Goal: Information Seeking & Learning: Learn about a topic

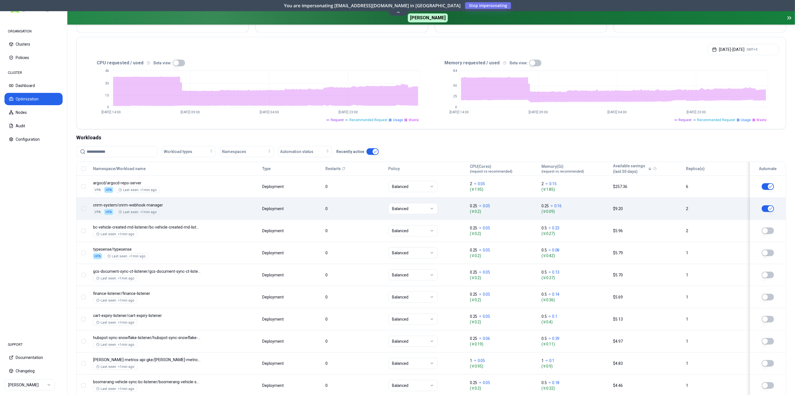
scroll to position [124, 0]
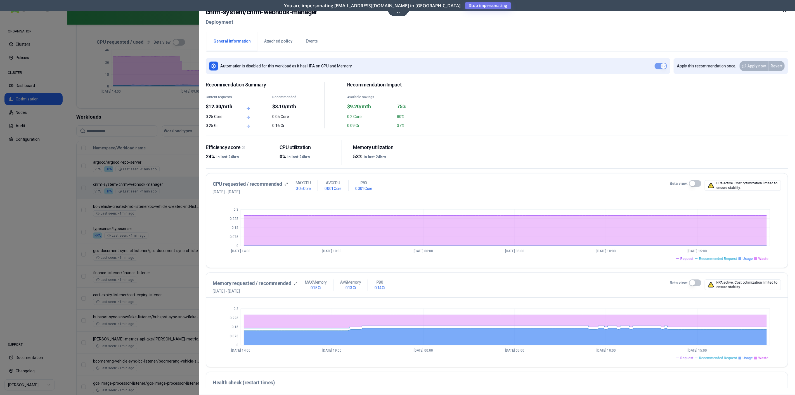
click at [308, 40] on button "Events" at bounding box center [311, 42] width 25 height 20
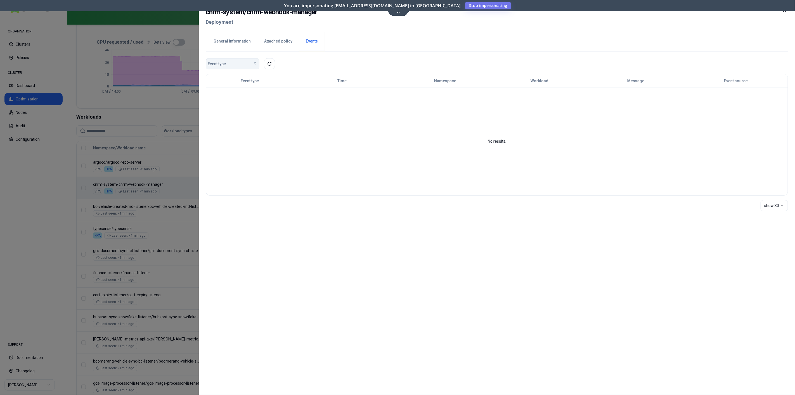
click at [238, 61] on div "Event type" at bounding box center [233, 64] width 50 height 6
click at [232, 81] on div "Probe Error" at bounding box center [233, 75] width 55 height 11
click at [231, 78] on div "Probe Error" at bounding box center [233, 76] width 53 height 9
click at [232, 68] on button "Probe Error" at bounding box center [233, 63] width 54 height 11
click at [241, 42] on button "General information" at bounding box center [232, 42] width 51 height 20
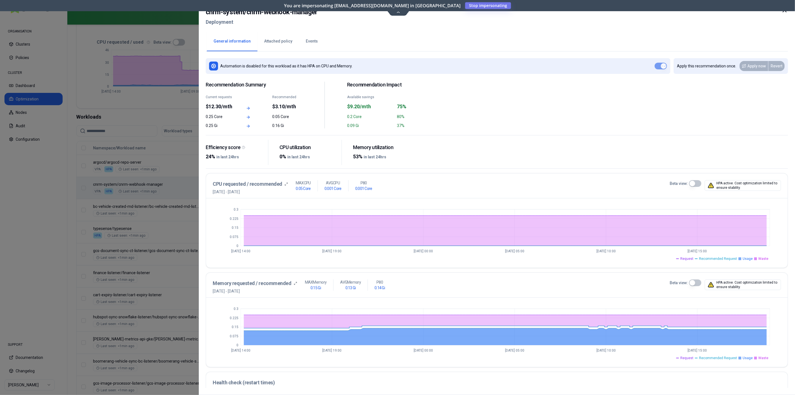
click at [786, 12] on icon at bounding box center [784, 10] width 7 height 7
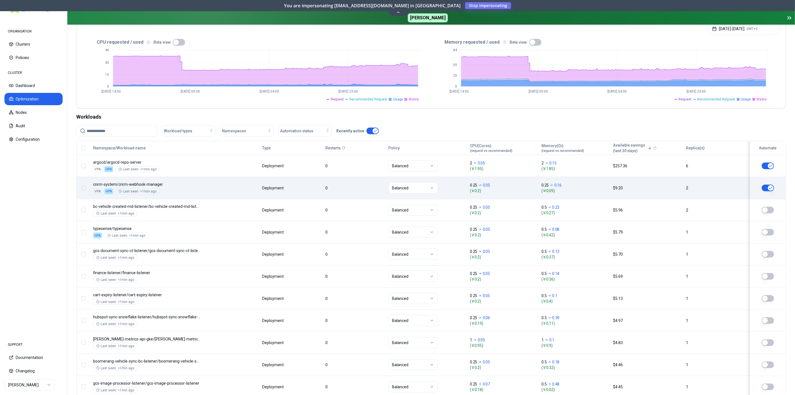
click at [787, 18] on icon at bounding box center [789, 18] width 7 height 7
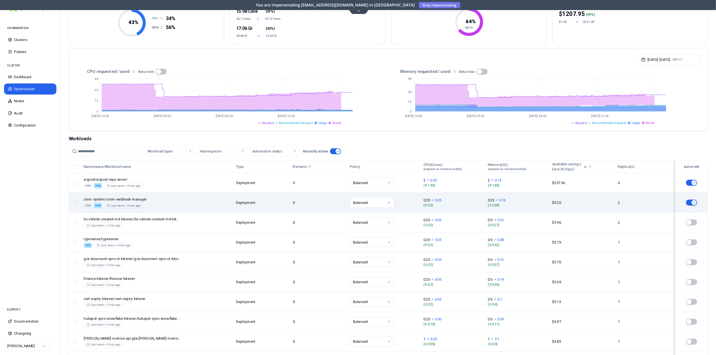
scroll to position [62, 0]
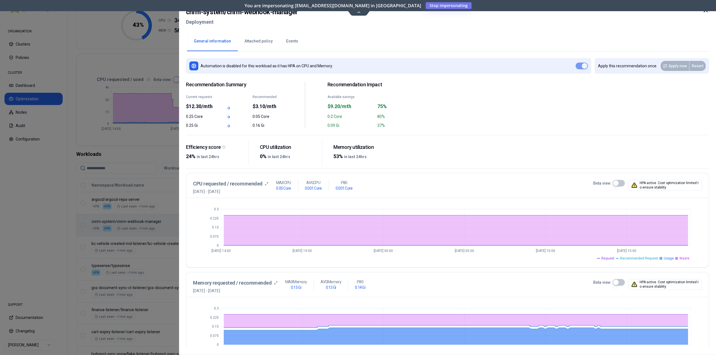
click at [357, 11] on div "cnrm-system / cnrm-webhook-manager Deployment" at bounding box center [447, 18] width 523 height 23
click at [357, 14] on div "cnrm-system / cnrm-webhook-manager Deployment" at bounding box center [447, 18] width 523 height 23
click at [358, 13] on div "cnrm-system / cnrm-webhook-manager Deployment" at bounding box center [447, 18] width 523 height 23
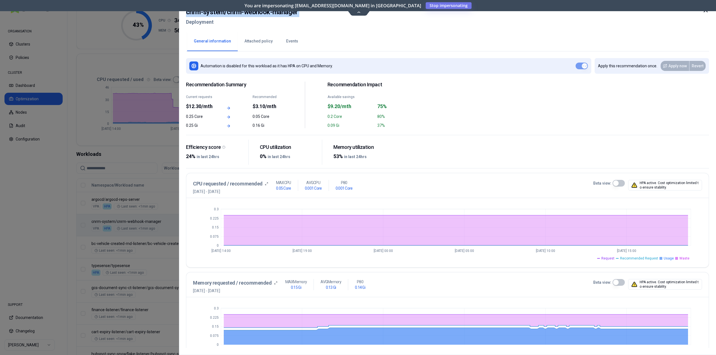
click at [358, 13] on div "cnrm-system / cnrm-webhook-manager Deployment" at bounding box center [447, 18] width 523 height 23
click at [704, 12] on icon at bounding box center [705, 10] width 7 height 7
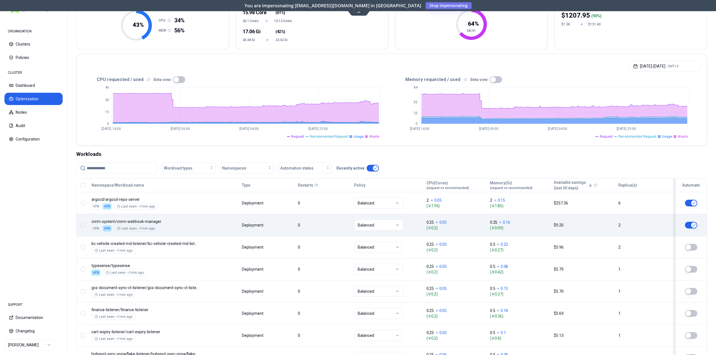
click at [358, 12] on icon at bounding box center [359, 12] width 8 height 4
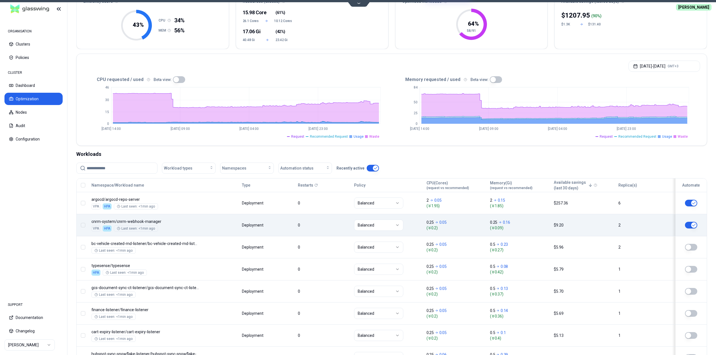
click at [360, 4] on icon at bounding box center [359, 3] width 8 height 4
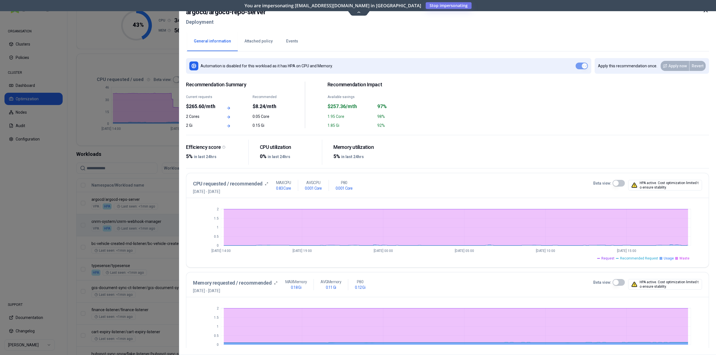
click at [357, 12] on div "argocd / argocd-repo-server Deployment" at bounding box center [447, 18] width 523 height 23
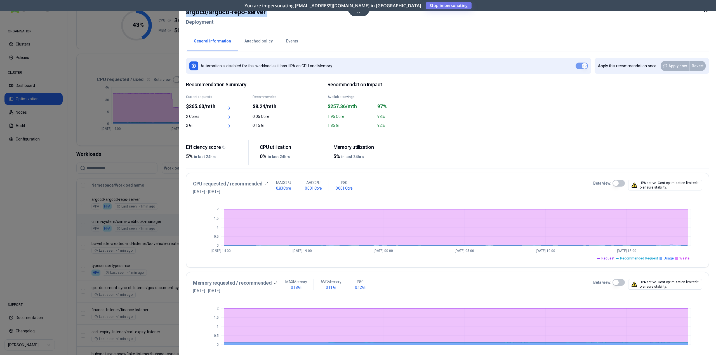
click at [357, 12] on div "argocd / argocd-repo-server Deployment" at bounding box center [447, 18] width 523 height 23
click at [390, 20] on div "argocd / argocd-repo-server Deployment" at bounding box center [447, 18] width 523 height 23
click at [703, 11] on icon at bounding box center [705, 10] width 7 height 7
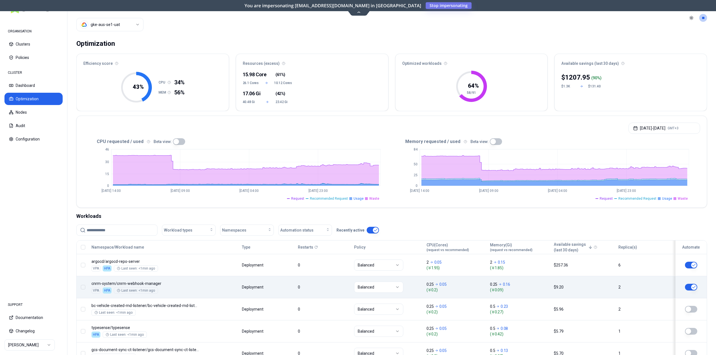
click at [359, 13] on icon at bounding box center [359, 12] width 8 height 4
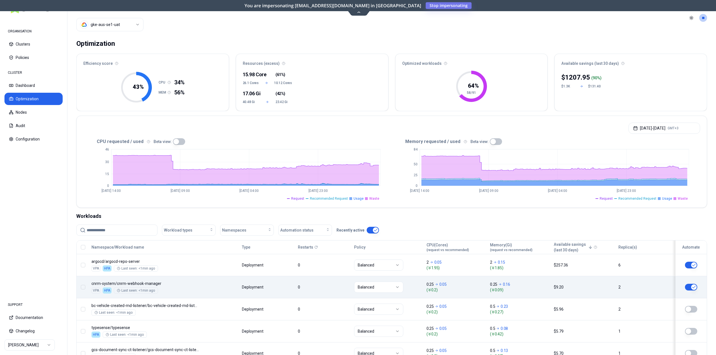
click at [358, 13] on icon at bounding box center [359, 12] width 8 height 4
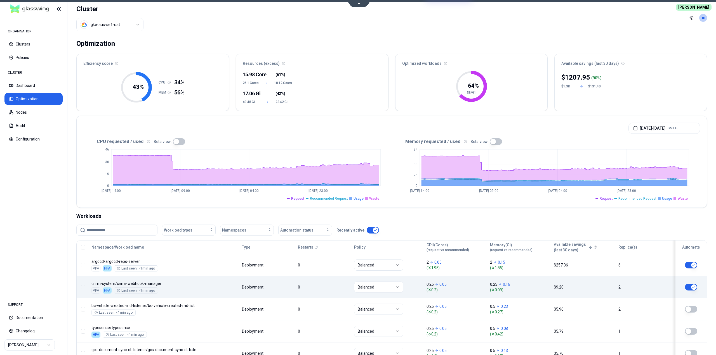
click at [359, 4] on icon at bounding box center [359, 3] width 8 height 4
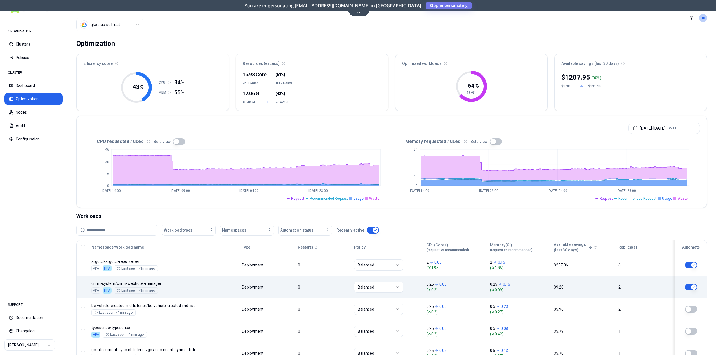
click at [358, 14] on icon at bounding box center [359, 12] width 8 height 4
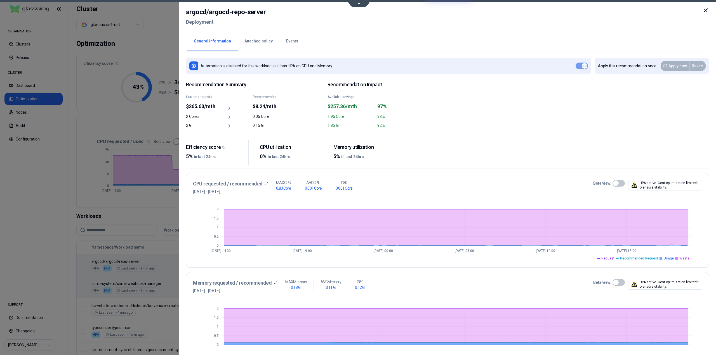
click at [292, 44] on button "Events" at bounding box center [291, 42] width 25 height 20
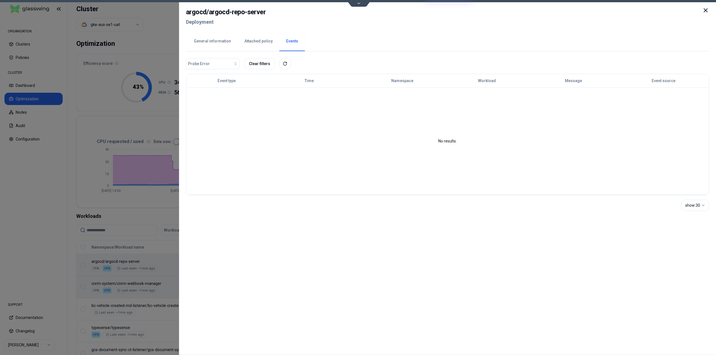
click at [210, 41] on button "General information" at bounding box center [212, 42] width 51 height 20
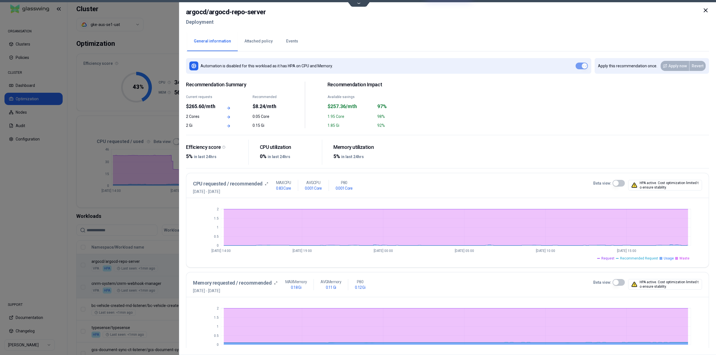
click at [707, 9] on icon at bounding box center [705, 10] width 3 height 3
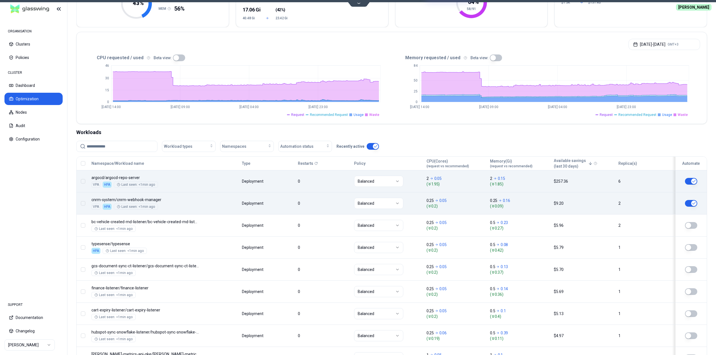
scroll to position [196, 0]
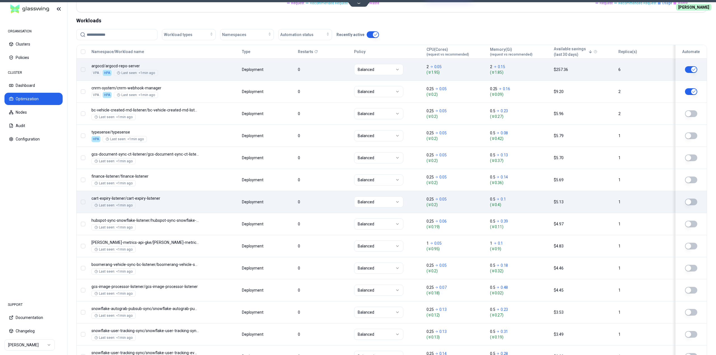
click at [249, 206] on body "ORGANISATION Clusters Policies CLUSTER Dashboard Optimization Nodes Audit Confi…" at bounding box center [358, 177] width 716 height 355
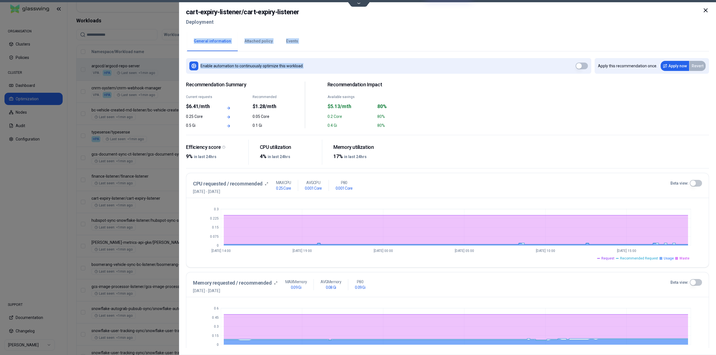
drag, startPoint x: 706, startPoint y: 9, endPoint x: 444, endPoint y: 58, distance: 266.9
click at [440, 65] on div "cart-expiry-listener / cart-expiry-listener Deployment General information Atta…" at bounding box center [447, 177] width 537 height 355
click at [448, 49] on div "General information Attached policy Events" at bounding box center [447, 40] width 523 height 21
click at [293, 41] on button "Events" at bounding box center [291, 42] width 25 height 20
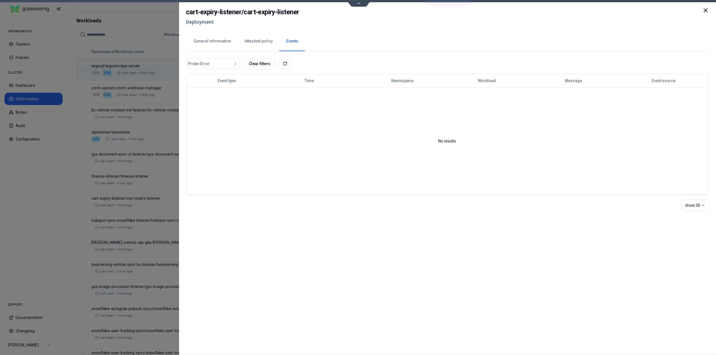
click at [704, 11] on icon at bounding box center [705, 10] width 7 height 7
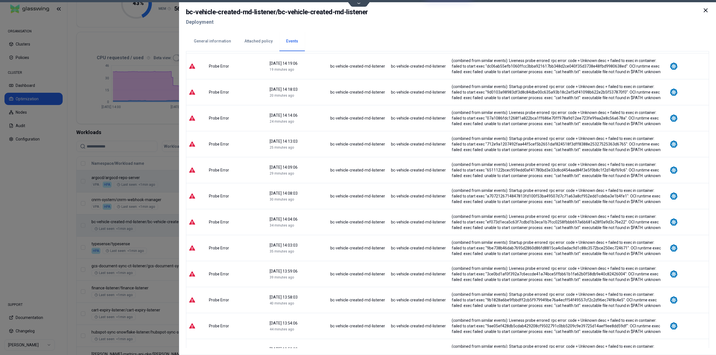
scroll to position [120, 0]
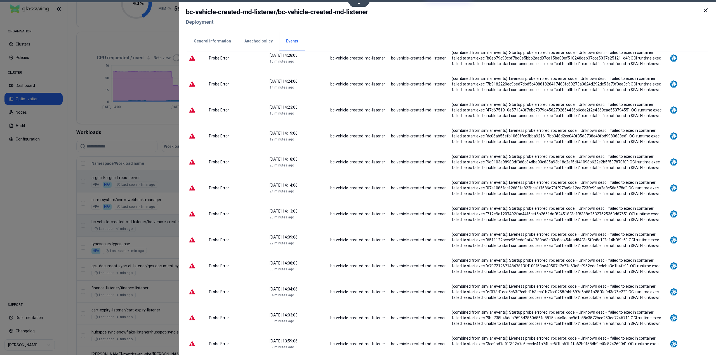
click at [217, 142] on td "Probe Error" at bounding box center [236, 136] width 61 height 26
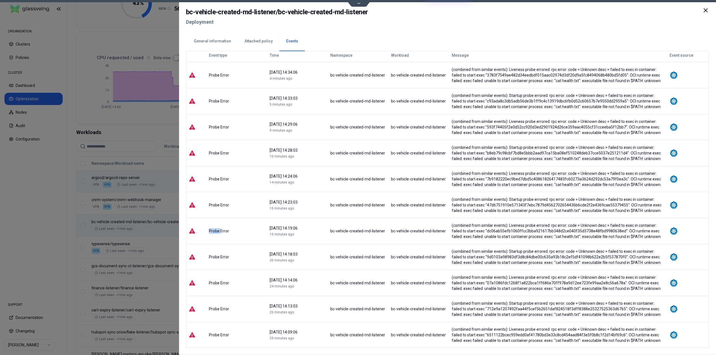
scroll to position [0, 0]
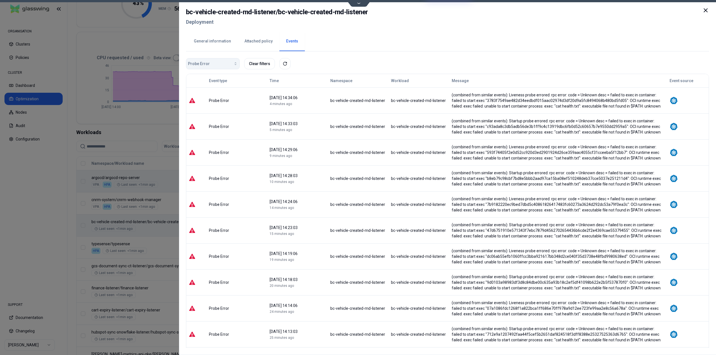
click at [204, 63] on span "Probe Error" at bounding box center [199, 64] width 22 height 6
click at [210, 75] on span "Automation Status Changed" at bounding box center [214, 77] width 49 height 6
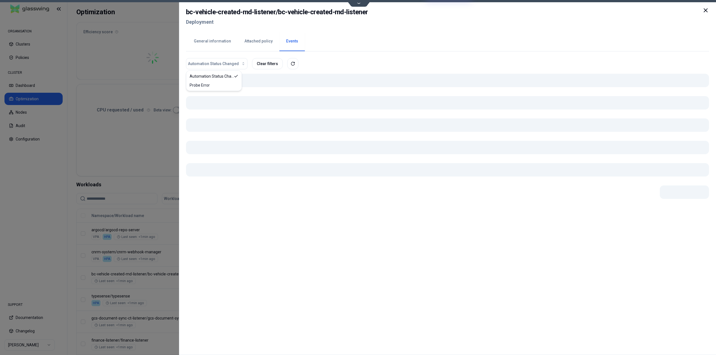
scroll to position [84, 0]
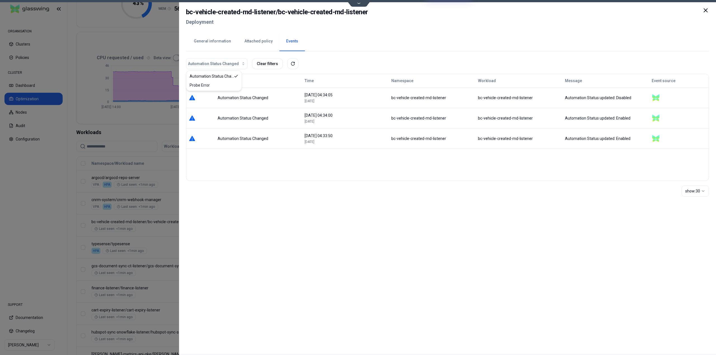
click at [327, 219] on div "Event type Time Namespace Workload Message Event source Automation Status Chang…" at bounding box center [447, 219] width 523 height 290
click at [584, 99] on div "Automation Status updated: Disabled" at bounding box center [606, 98] width 82 height 6
click at [496, 100] on div "bc-vehicle-created-md-listener" at bounding box center [519, 98] width 82 height 6
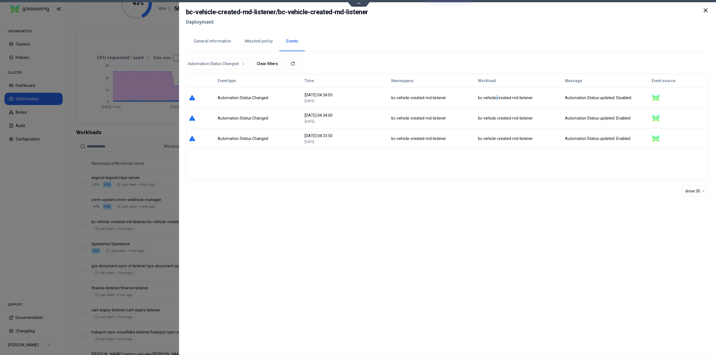
click at [496, 100] on div "bc-vehicle-created-md-listener" at bounding box center [519, 98] width 82 height 6
click at [399, 100] on div "bc-vehicle-created-md-listener" at bounding box center [432, 98] width 82 height 6
click at [308, 100] on span "[DATE]" at bounding box center [309, 101] width 10 height 4
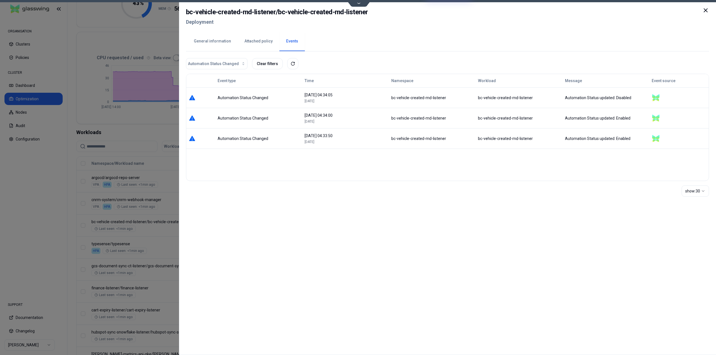
click at [242, 100] on div "Automation Status Changed" at bounding box center [258, 98] width 82 height 6
click at [428, 96] on div "bc-vehicle-created-md-listener" at bounding box center [432, 98] width 82 height 6
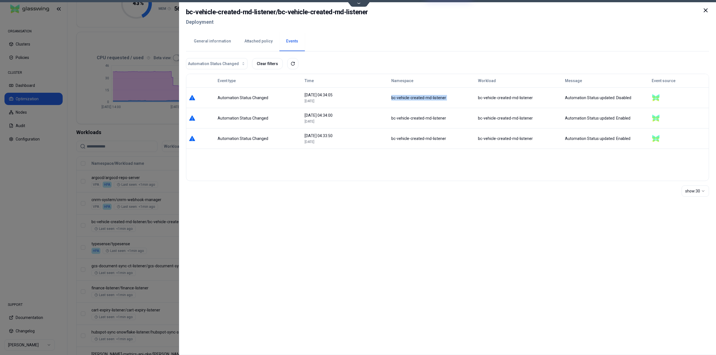
click at [428, 96] on div "bc-vehicle-created-md-listener" at bounding box center [432, 98] width 82 height 6
drag, startPoint x: 306, startPoint y: 93, endPoint x: 356, endPoint y: 93, distance: 50.6
click at [356, 93] on div "[DATE] 04:34:05" at bounding box center [345, 95] width 82 height 6
click at [339, 102] on div "[DATE]" at bounding box center [345, 101] width 82 height 4
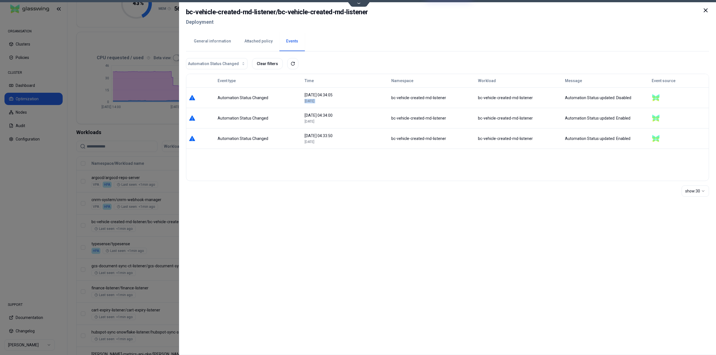
click at [339, 102] on div "[DATE]" at bounding box center [345, 101] width 82 height 4
click at [338, 96] on div "[DATE] 04:34:05" at bounding box center [345, 95] width 82 height 6
click at [243, 98] on div "Automation Status Changed" at bounding box center [258, 98] width 82 height 6
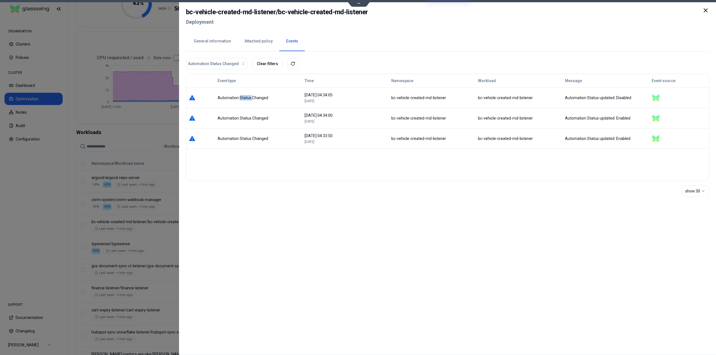
click at [243, 98] on div "Automation Status Changed" at bounding box center [258, 98] width 82 height 6
click at [408, 98] on div "bc-vehicle-created-md-listener" at bounding box center [432, 98] width 82 height 6
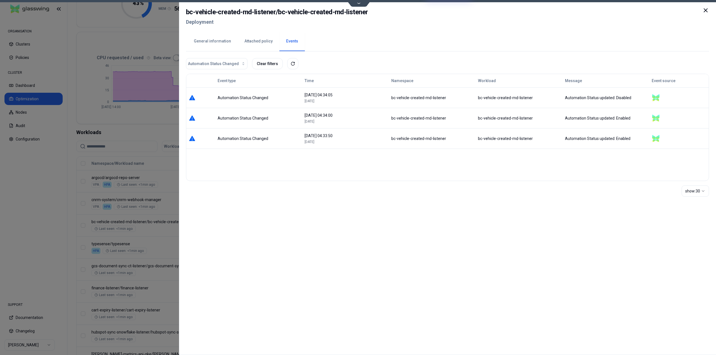
click at [506, 98] on div "bc-vehicle-created-md-listener" at bounding box center [519, 98] width 82 height 6
click at [575, 98] on div "Automation Status updated: Disabled" at bounding box center [606, 98] width 82 height 6
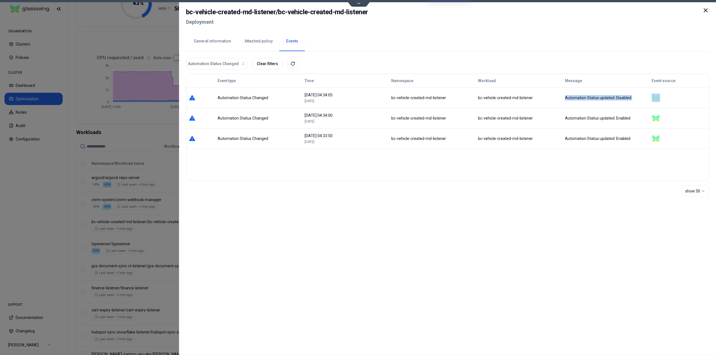
click at [590, 98] on div "Automation Status updated: Disabled" at bounding box center [606, 98] width 82 height 6
drag, startPoint x: 565, startPoint y: 98, endPoint x: 628, endPoint y: 100, distance: 62.9
click at [629, 100] on div "Automation Status updated: Disabled" at bounding box center [605, 98] width 86 height 6
click at [627, 100] on div "Automation Status updated: Disabled" at bounding box center [606, 98] width 82 height 6
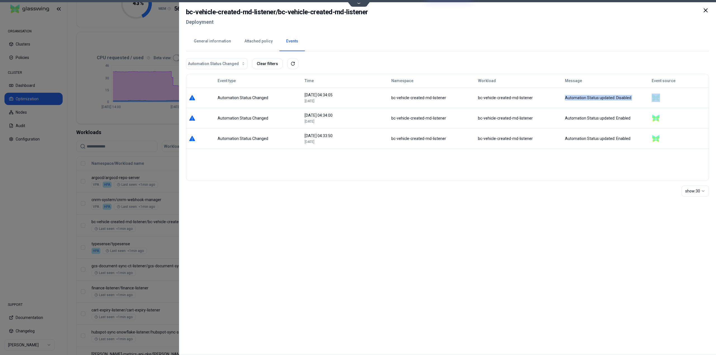
click at [627, 100] on div "Automation Status updated: Disabled" at bounding box center [606, 98] width 82 height 6
click at [621, 119] on div "Automation Status updated: Enabled" at bounding box center [606, 118] width 82 height 6
click at [624, 138] on div "Automation Status updated: Enabled" at bounding box center [606, 139] width 82 height 6
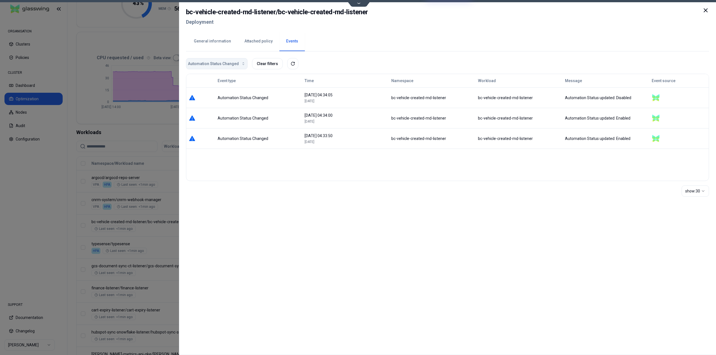
click at [222, 63] on span "Automation Status Changed" at bounding box center [213, 64] width 51 height 6
click at [211, 86] on div "Probe Error" at bounding box center [213, 85] width 53 height 9
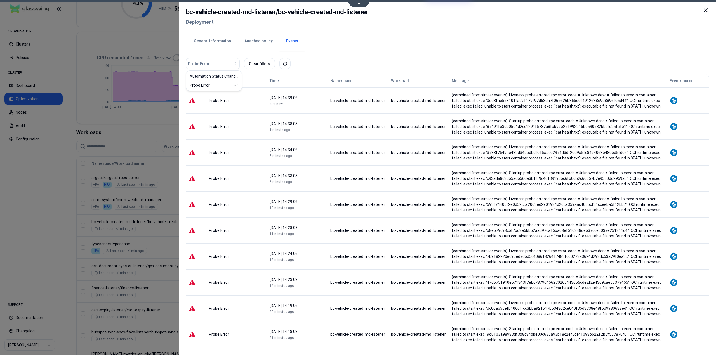
click at [706, 12] on icon at bounding box center [705, 10] width 7 height 7
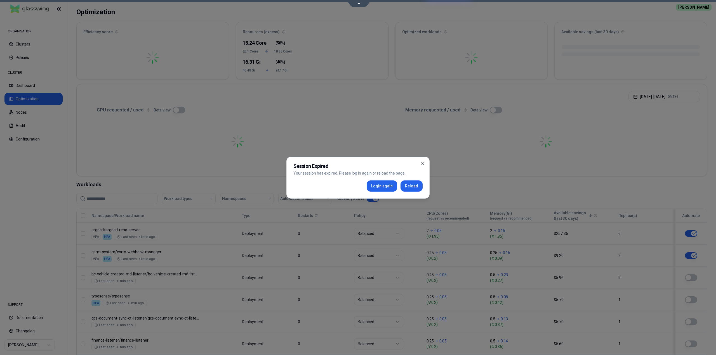
scroll to position [84, 0]
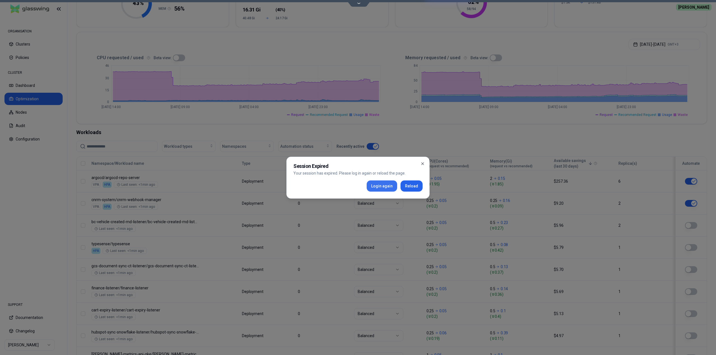
click at [386, 188] on button "Login again" at bounding box center [381, 186] width 30 height 11
